Goal: Task Accomplishment & Management: Manage account settings

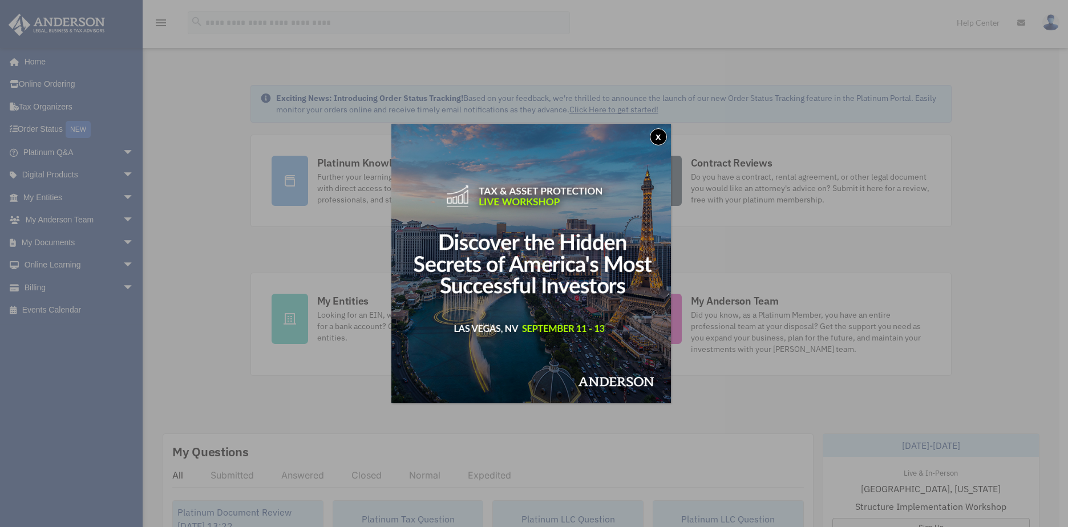
click at [663, 135] on button "x" at bounding box center [658, 136] width 17 height 17
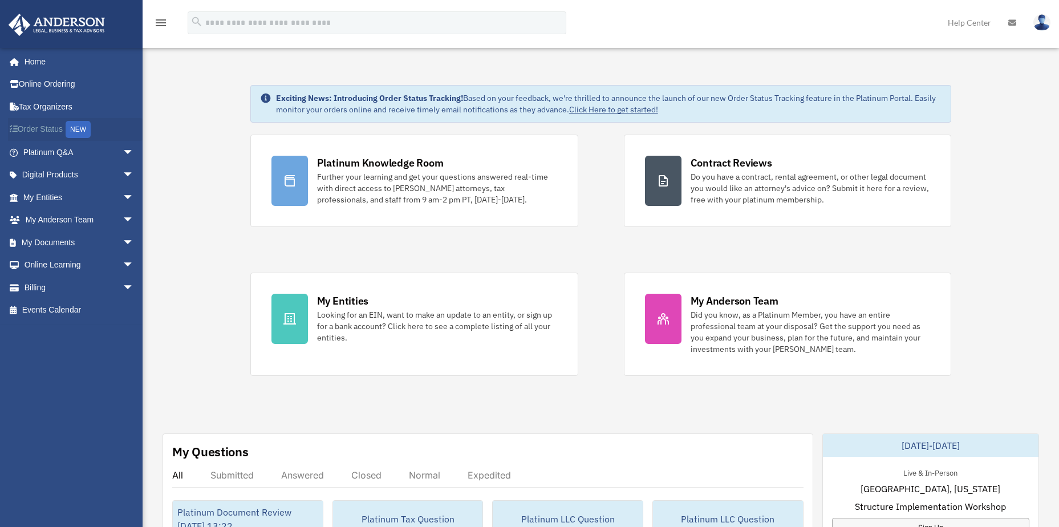
click at [42, 125] on link "Order Status NEW" at bounding box center [79, 129] width 143 height 23
click at [54, 236] on link "My Documents arrow_drop_down" at bounding box center [79, 242] width 143 height 23
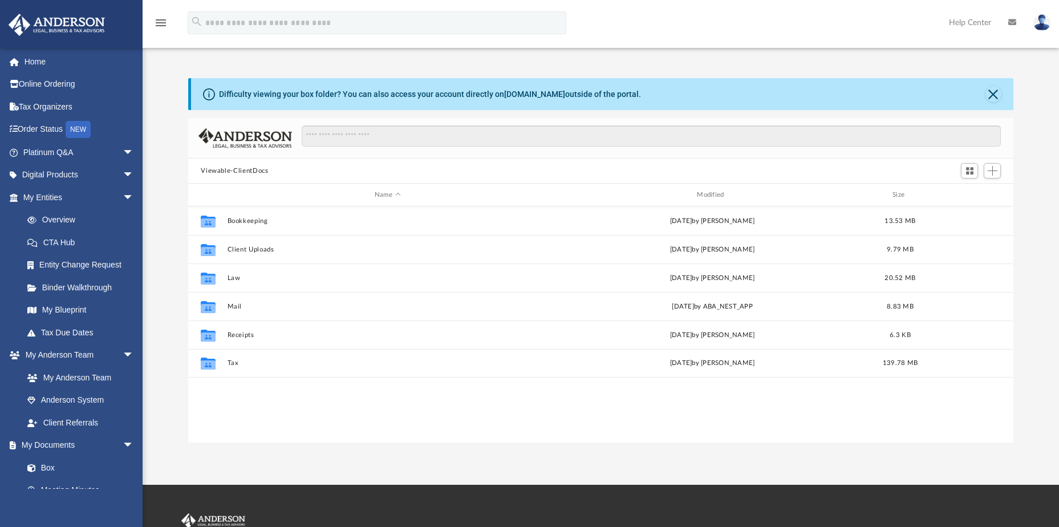
scroll to position [251, 817]
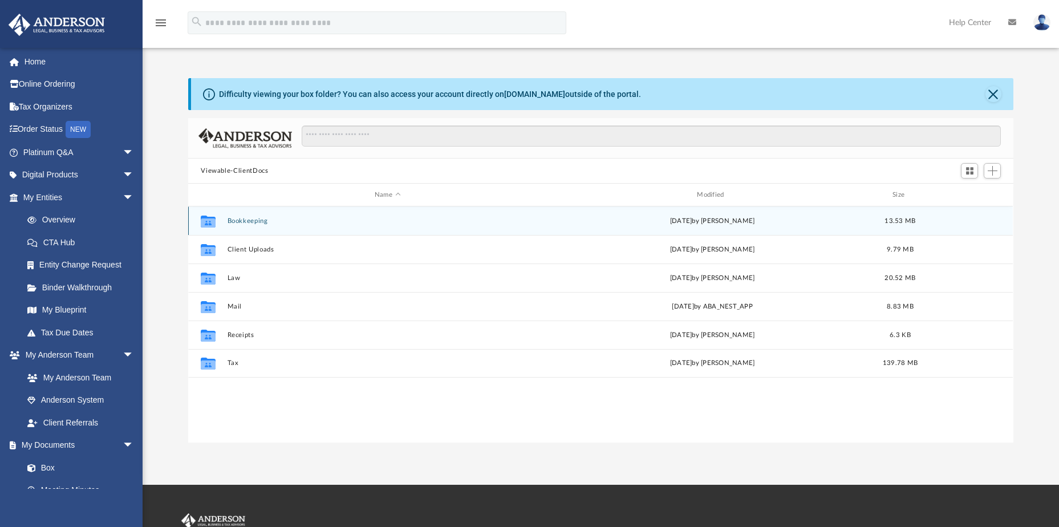
click at [701, 222] on div "Tue Mar 4 2025 by Tesia Owen" at bounding box center [713, 221] width 320 height 10
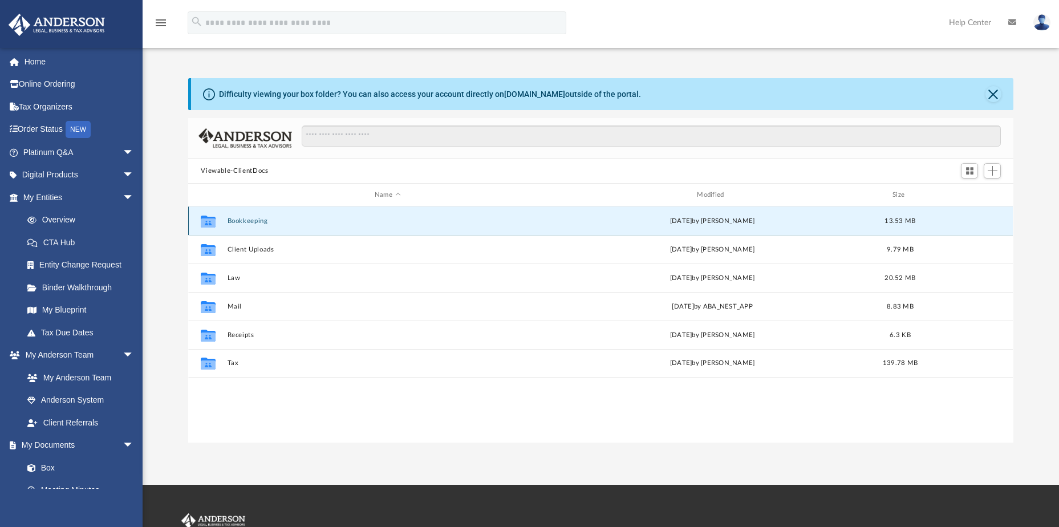
click at [230, 219] on button "Bookkeeping" at bounding box center [388, 220] width 320 height 7
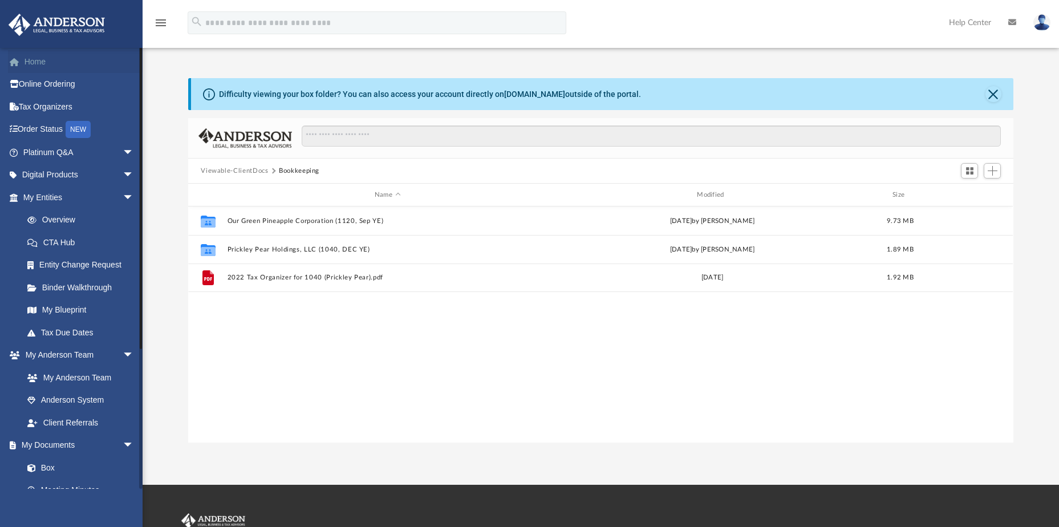
click at [39, 66] on link "Home" at bounding box center [79, 61] width 143 height 23
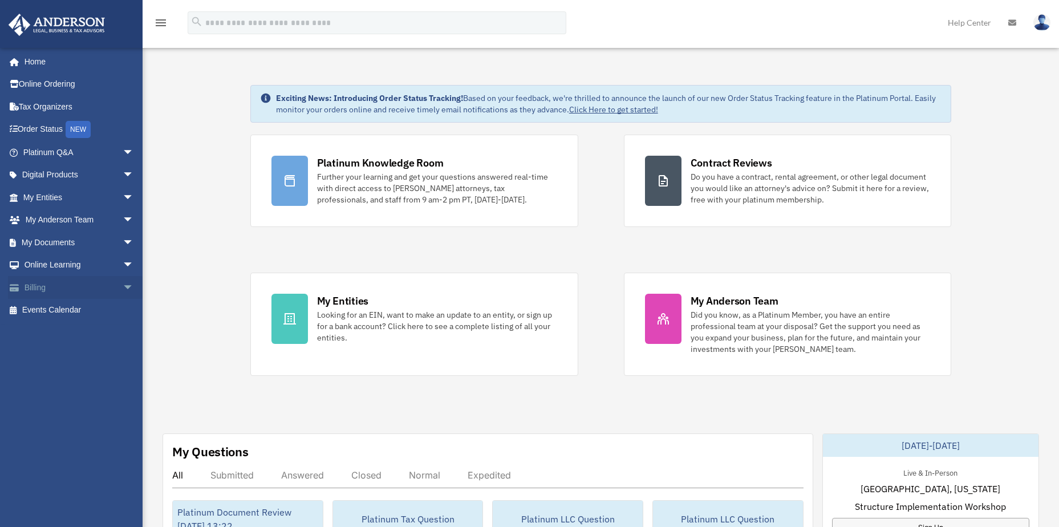
click at [41, 284] on link "Billing arrow_drop_down" at bounding box center [79, 287] width 143 height 23
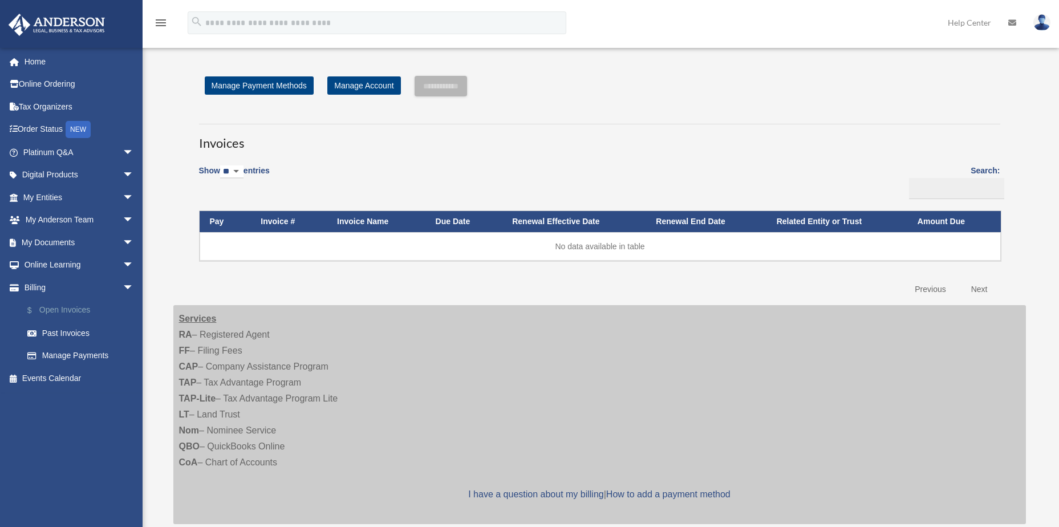
click at [71, 307] on link "$ Open Invoices" at bounding box center [83, 310] width 135 height 23
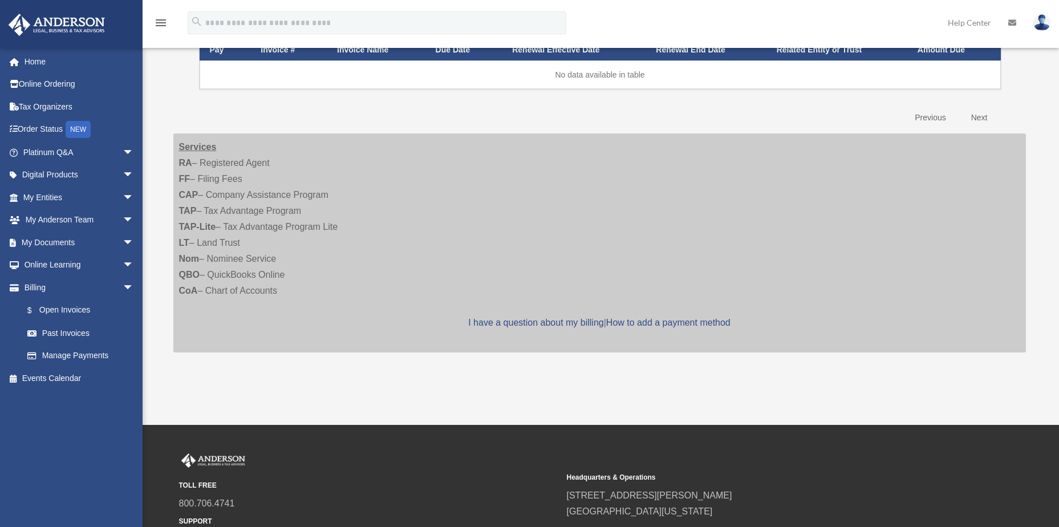
scroll to position [169, 0]
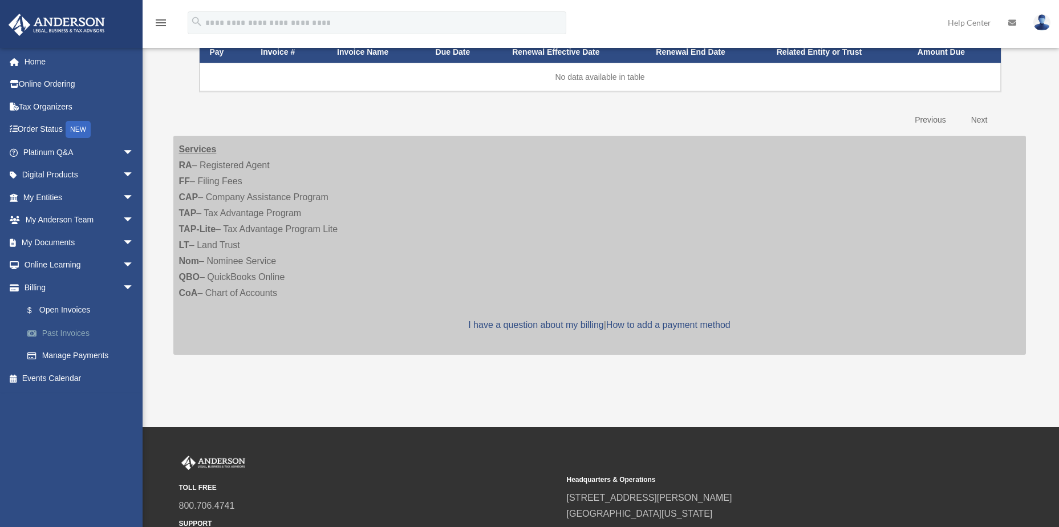
click at [75, 334] on link "Past Invoices" at bounding box center [83, 333] width 135 height 23
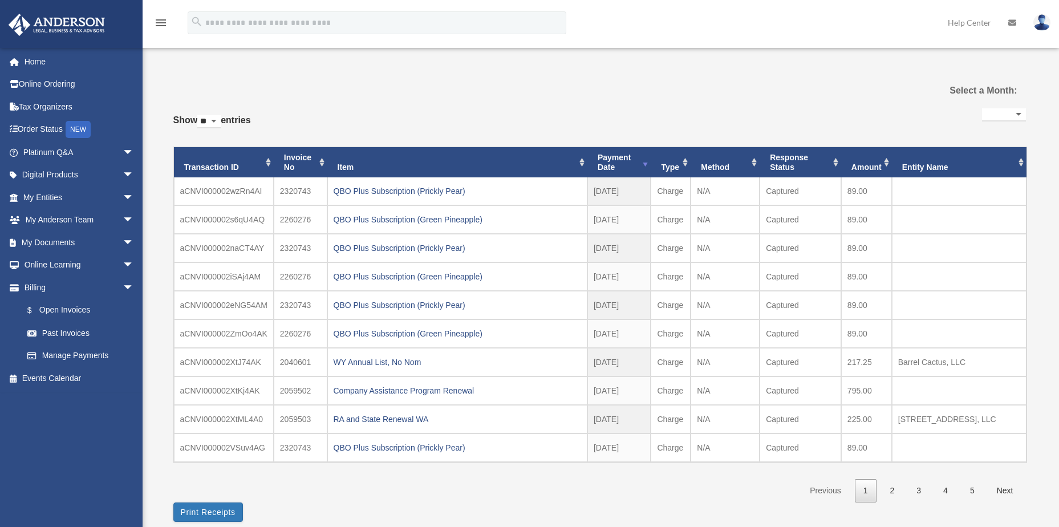
select select
click at [71, 307] on link "$ Open Invoices" at bounding box center [83, 310] width 135 height 23
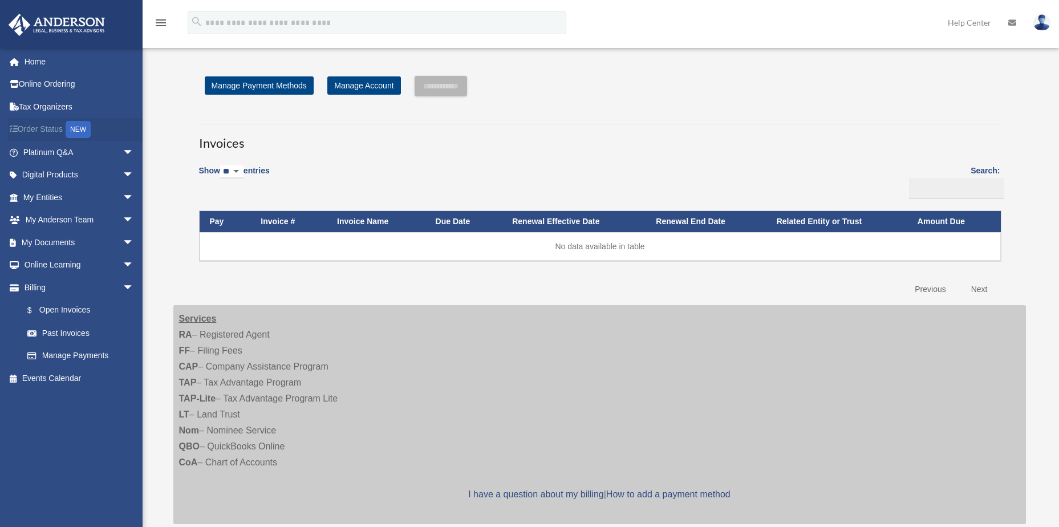
click at [48, 131] on link "Order Status NEW" at bounding box center [79, 129] width 143 height 23
click at [58, 171] on link "Digital Products arrow_drop_down" at bounding box center [79, 175] width 143 height 23
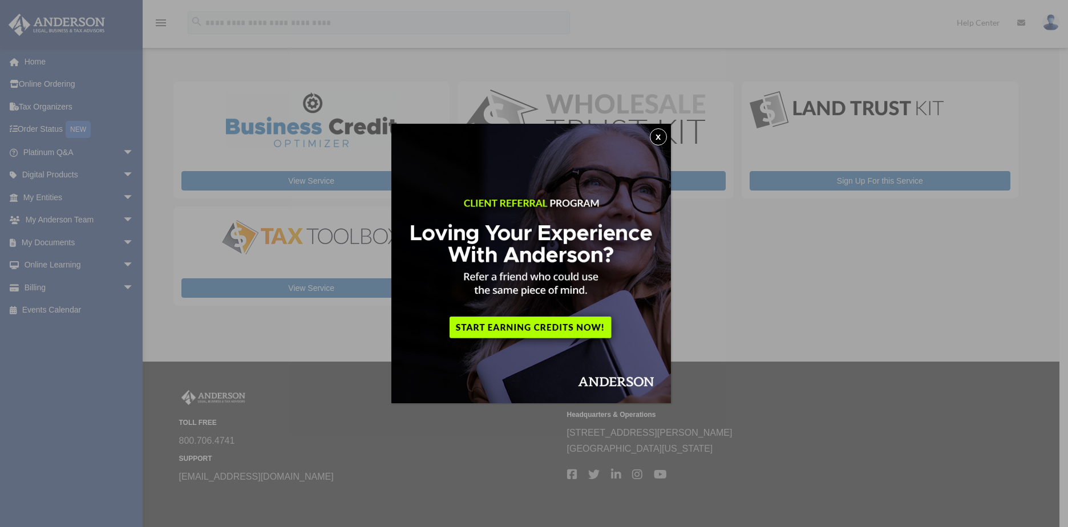
click at [662, 136] on button "x" at bounding box center [658, 136] width 17 height 17
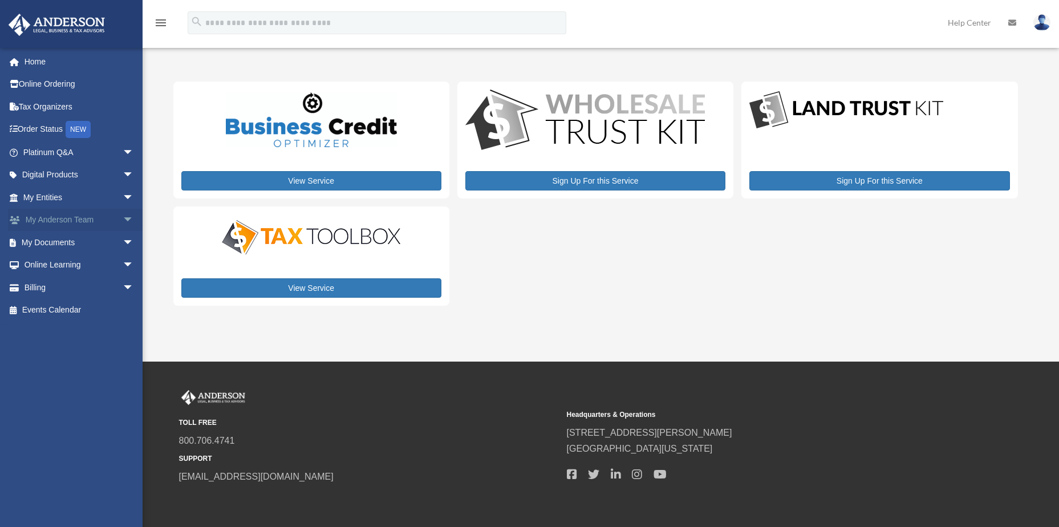
click at [56, 219] on link "My Anderson Team arrow_drop_down" at bounding box center [79, 220] width 143 height 23
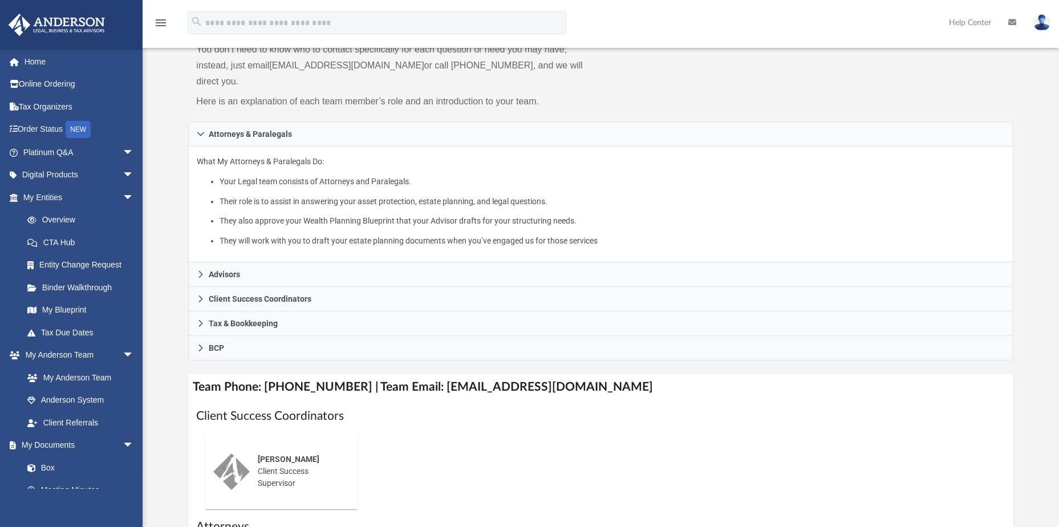
scroll to position [171, 0]
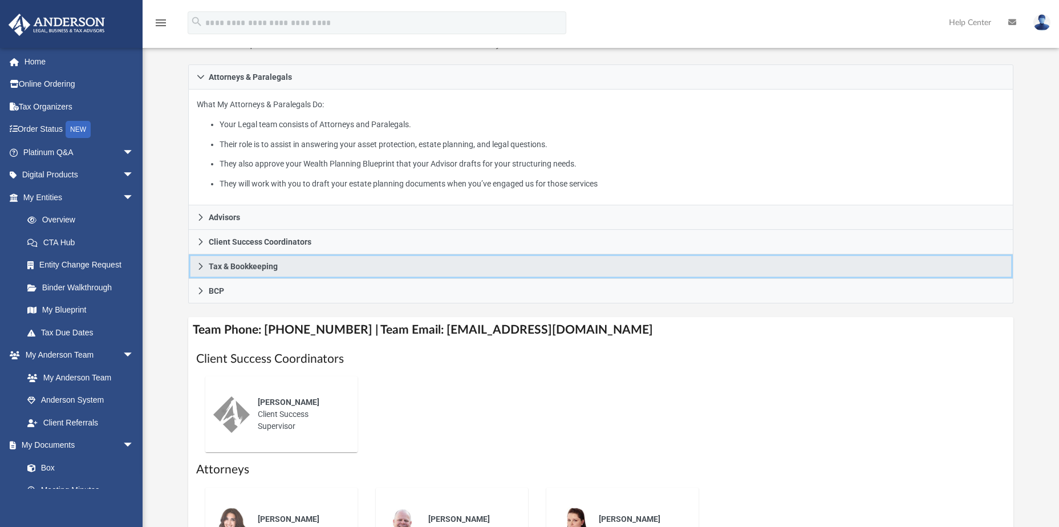
click at [202, 262] on icon at bounding box center [201, 266] width 8 height 8
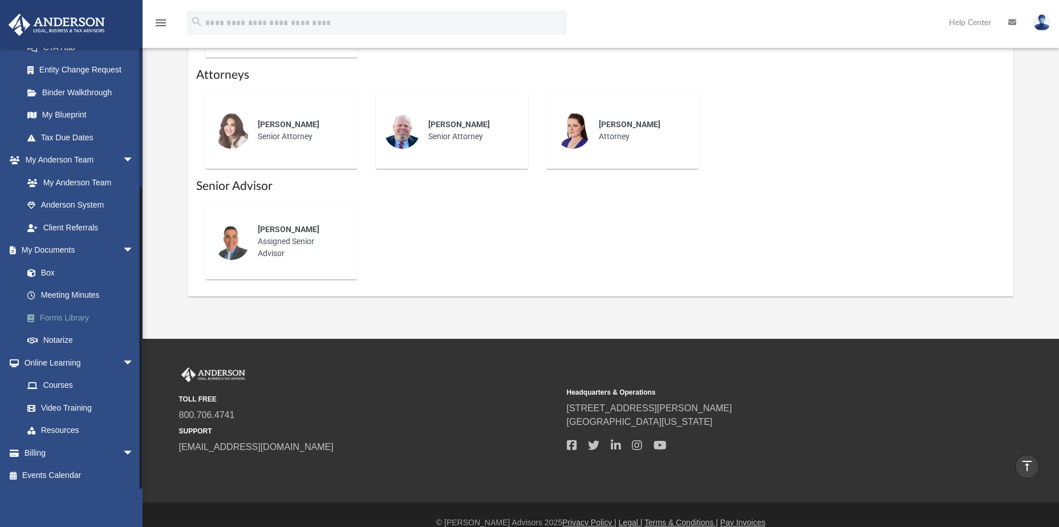
scroll to position [196, 0]
click at [52, 274] on link "Box" at bounding box center [83, 272] width 135 height 23
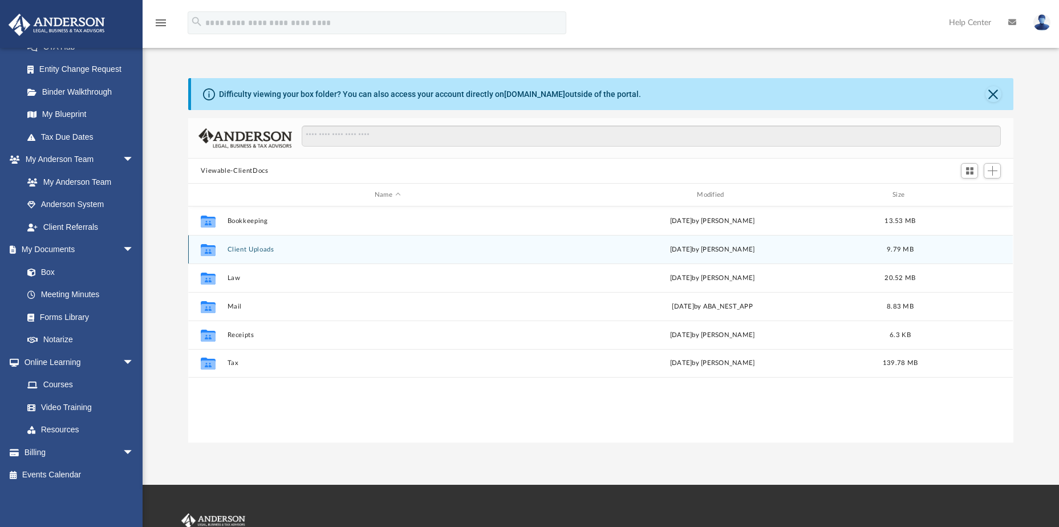
click at [263, 252] on button "Client Uploads" at bounding box center [388, 249] width 320 height 7
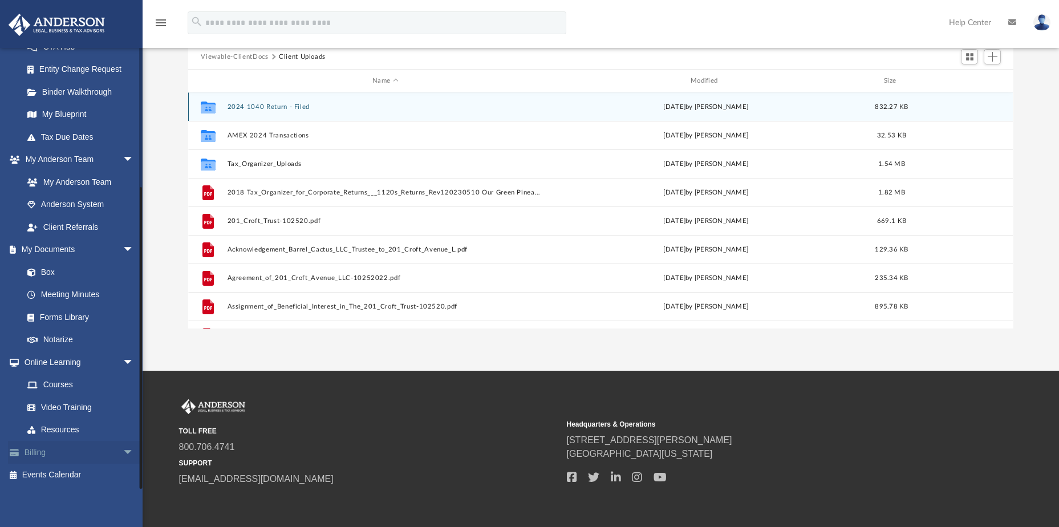
scroll to position [162, 0]
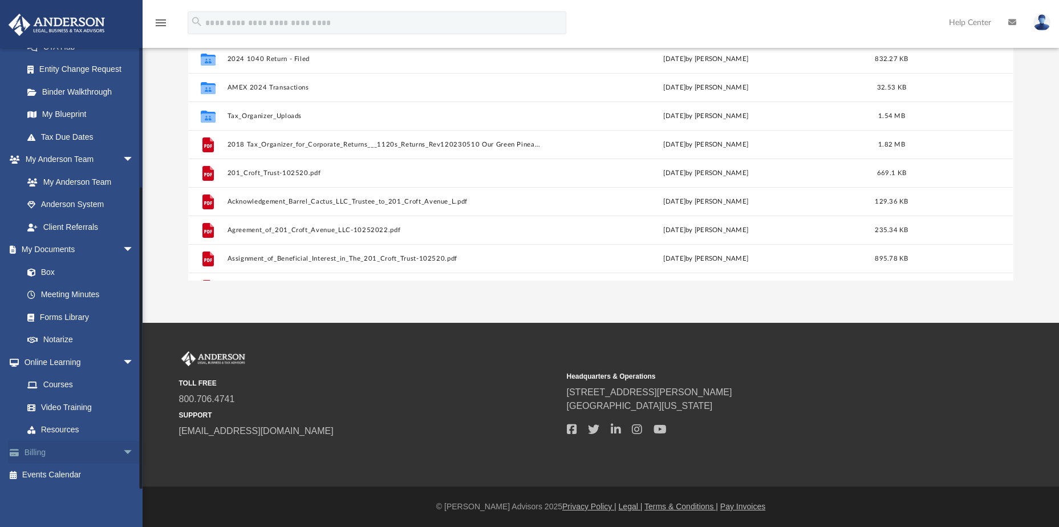
click at [36, 452] on link "Billing arrow_drop_down" at bounding box center [79, 452] width 143 height 23
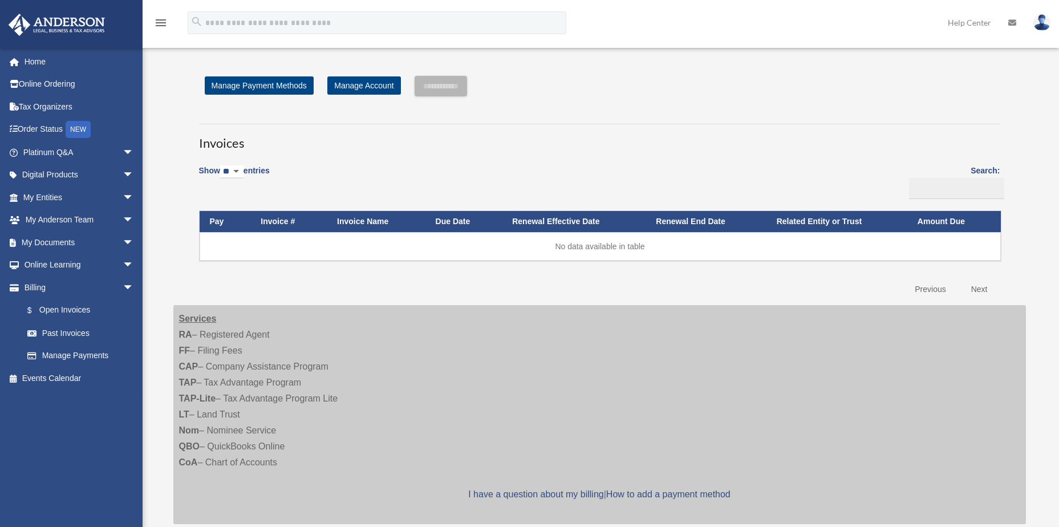
click at [1036, 26] on img at bounding box center [1042, 22] width 17 height 17
click at [712, 11] on div "menu search Site Menu add [EMAIL_ADDRESS][DOMAIN_NAME] My Profile Reset Passwor…" at bounding box center [530, 28] width 1042 height 39
